Goal: Task Accomplishment & Management: Use online tool/utility

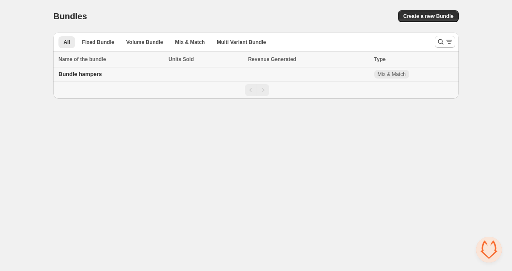
click at [97, 75] on span "Bundle hampers" at bounding box center [79, 74] width 43 height 6
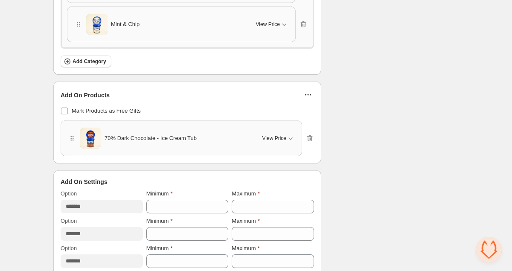
scroll to position [1556, 0]
click at [307, 91] on icon "button" at bounding box center [308, 95] width 9 height 9
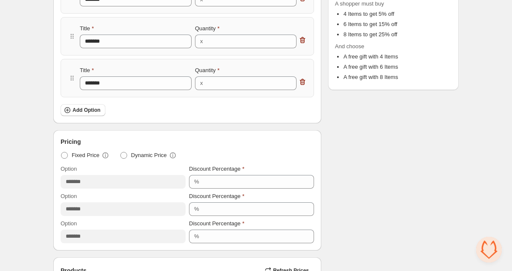
scroll to position [211, 0]
click at [90, 112] on button "Add Option" at bounding box center [83, 109] width 45 height 12
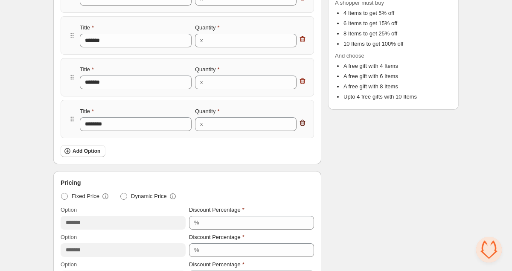
click at [304, 123] on icon "button" at bounding box center [303, 123] width 6 height 6
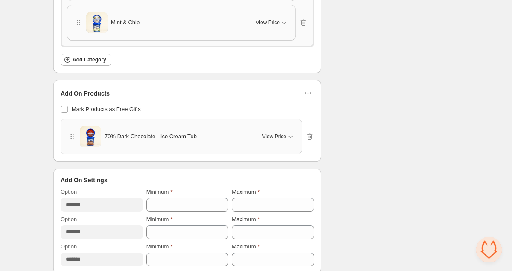
scroll to position [1559, 0]
